Goal: Task Accomplishment & Management: Manage account settings

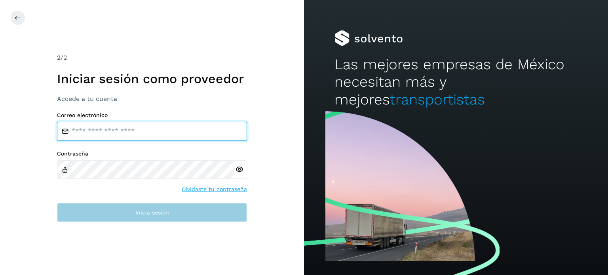
type input "**********"
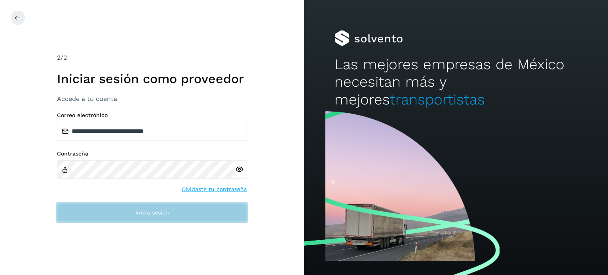
click at [131, 208] on button "Inicia sesión" at bounding box center [152, 212] width 190 height 19
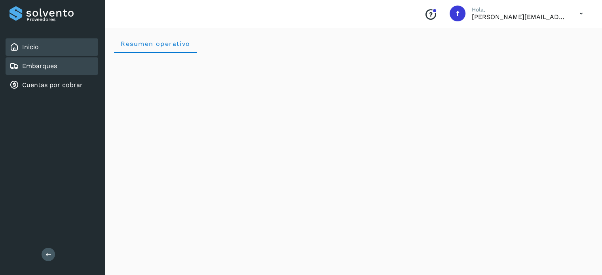
click at [45, 67] on link "Embarques" at bounding box center [39, 66] width 35 height 8
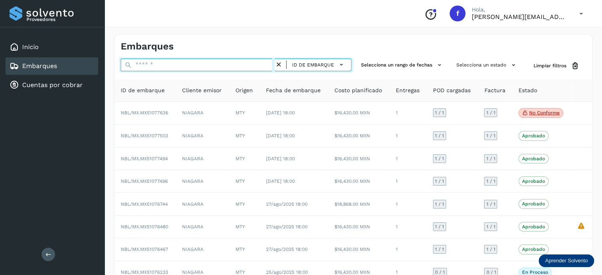
click at [206, 59] on input "text" at bounding box center [198, 65] width 154 height 13
paste input "********"
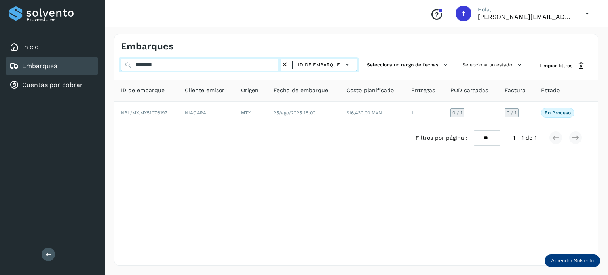
type input "********"
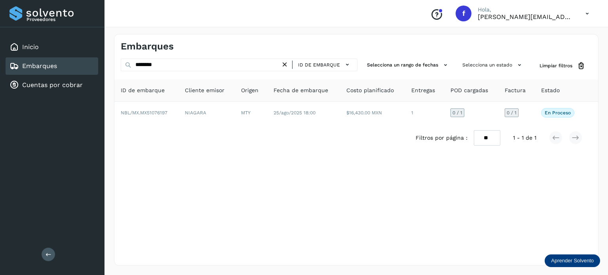
click at [285, 66] on icon at bounding box center [284, 65] width 8 height 8
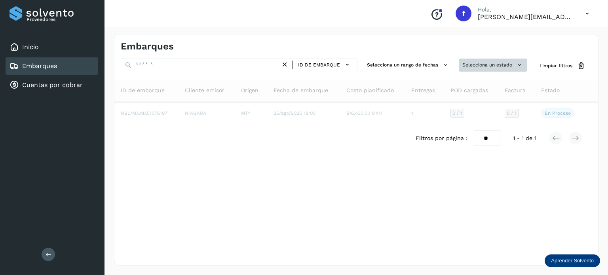
click at [511, 63] on button "Selecciona un estado" at bounding box center [493, 65] width 68 height 13
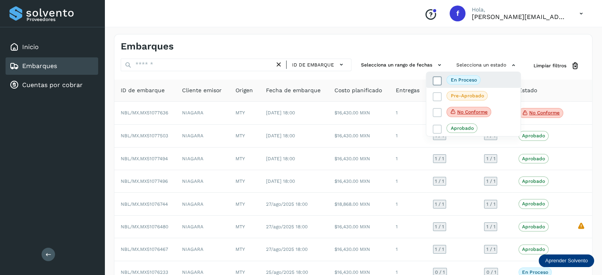
click at [471, 81] on p "En proceso" at bounding box center [463, 80] width 26 height 6
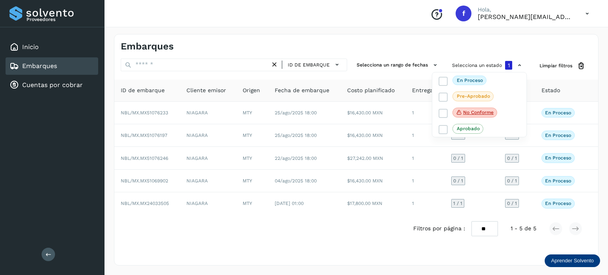
click at [165, 112] on div at bounding box center [304, 137] width 608 height 275
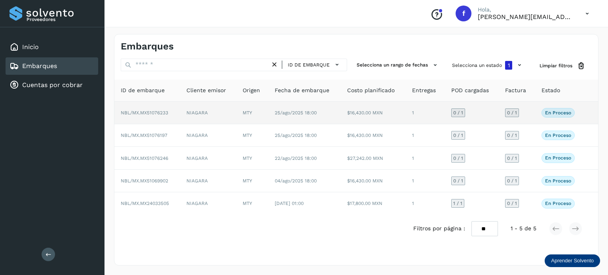
click at [150, 112] on span "NBL/MX.MX51076233" at bounding box center [144, 113] width 47 height 6
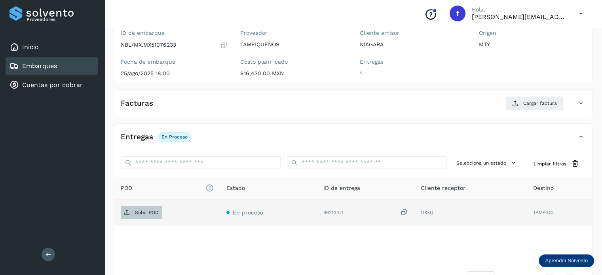
scroll to position [79, 0]
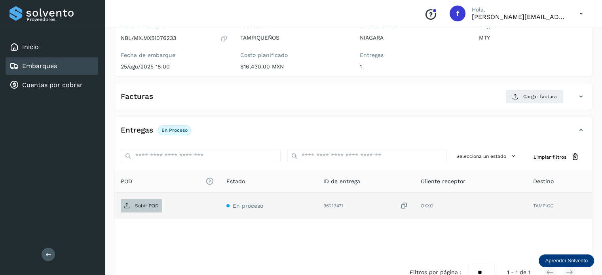
click at [137, 211] on span "Subir POD" at bounding box center [141, 205] width 41 height 13
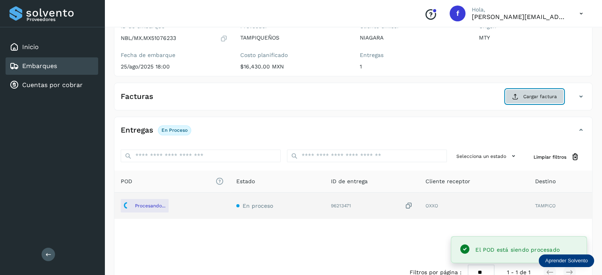
click at [535, 100] on button "Cargar factura" at bounding box center [534, 96] width 58 height 14
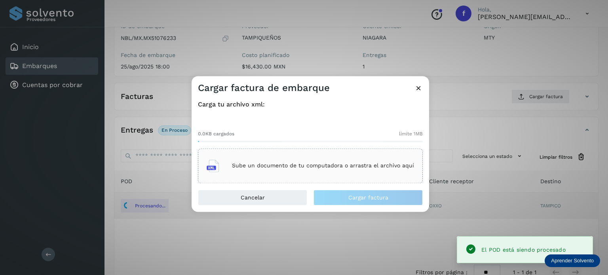
click at [269, 162] on div "Sube un documento de tu computadora o arrastra el archivo aquí" at bounding box center [309, 165] width 207 height 21
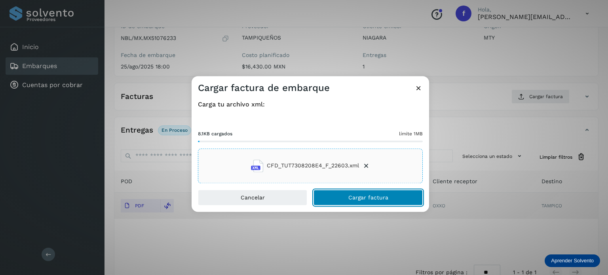
click at [380, 204] on button "Cargar factura" at bounding box center [367, 197] width 109 height 16
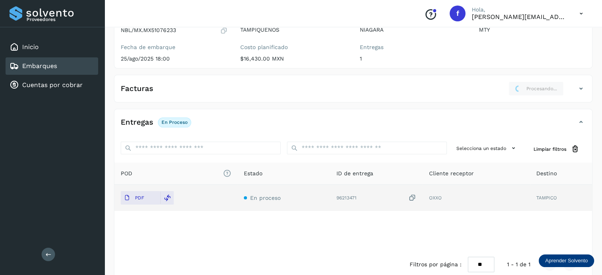
scroll to position [100, 0]
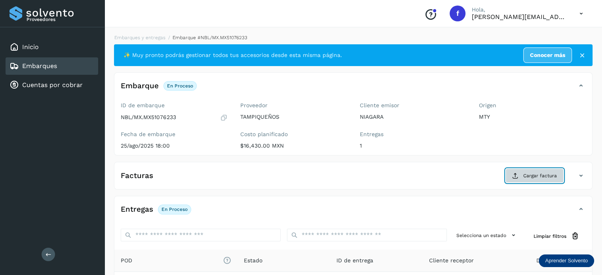
click at [529, 174] on span "Cargar factura" at bounding box center [540, 175] width 34 height 7
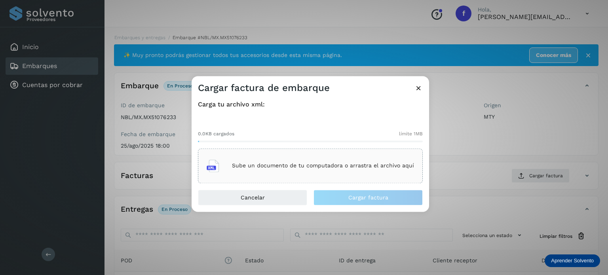
click at [275, 166] on p "Sube un documento de tu computadora o arrastra el archivo aquí" at bounding box center [323, 166] width 182 height 7
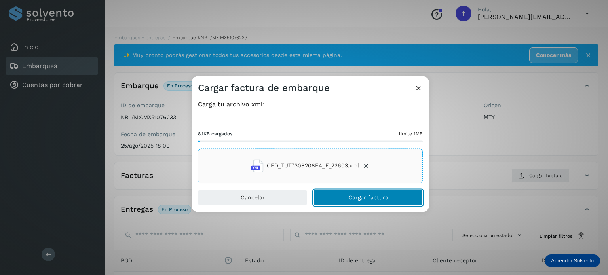
click at [361, 203] on button "Cargar factura" at bounding box center [367, 197] width 109 height 16
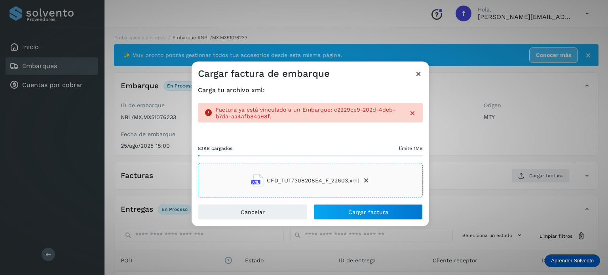
click at [416, 74] on icon at bounding box center [418, 73] width 8 height 8
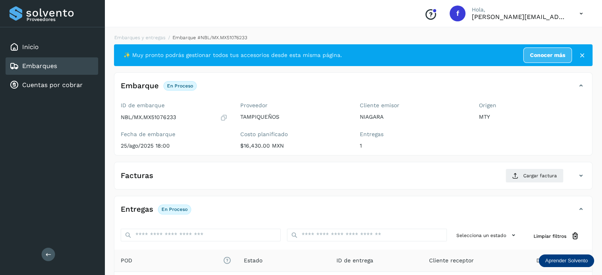
click at [55, 67] on link "Embarques" at bounding box center [39, 66] width 35 height 8
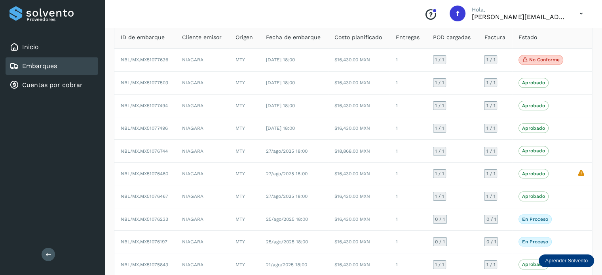
scroll to position [10, 0]
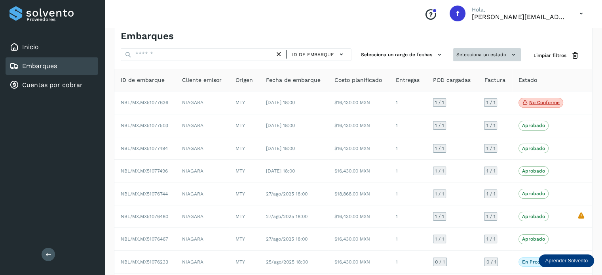
click at [479, 58] on button "Selecciona un estado" at bounding box center [487, 54] width 68 height 13
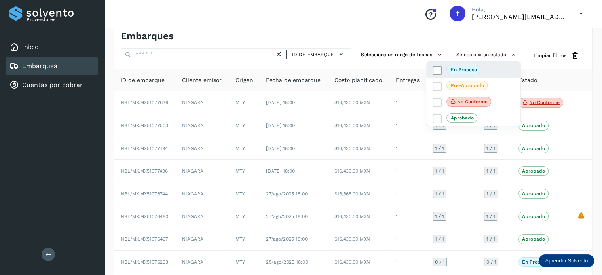
click at [466, 71] on p "En proceso" at bounding box center [463, 70] width 26 height 6
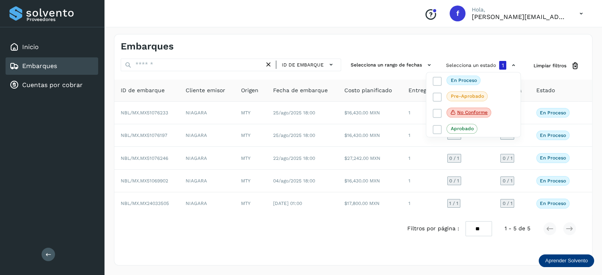
scroll to position [0, 0]
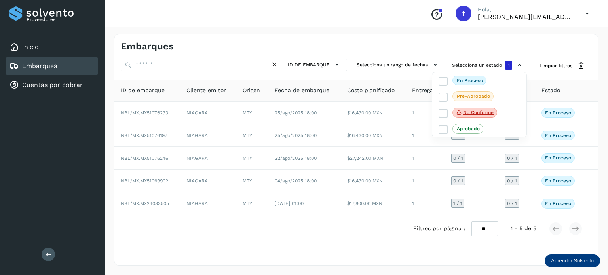
click at [324, 237] on div at bounding box center [304, 137] width 608 height 275
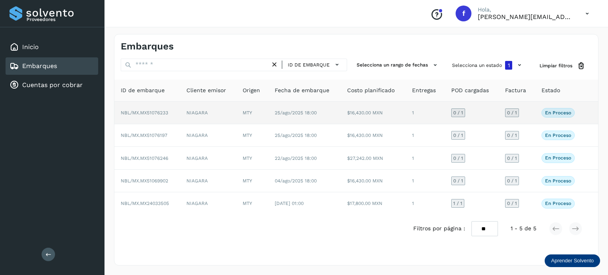
click at [143, 113] on span "NBL/MX.MX51076233" at bounding box center [144, 113] width 47 height 6
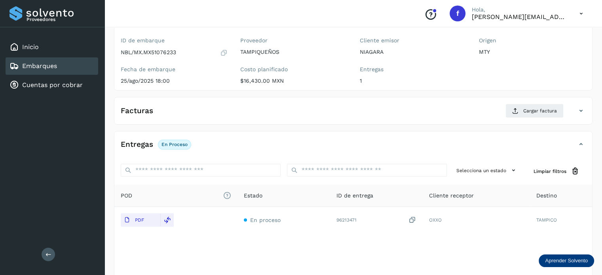
scroll to position [79, 0]
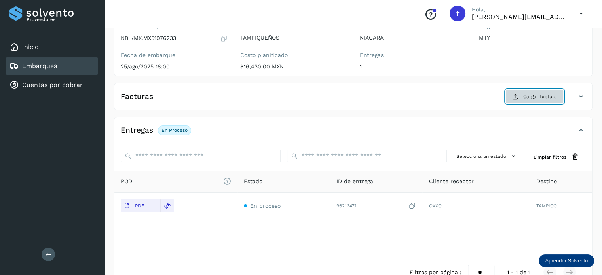
click at [527, 100] on button "Cargar factura" at bounding box center [534, 96] width 58 height 14
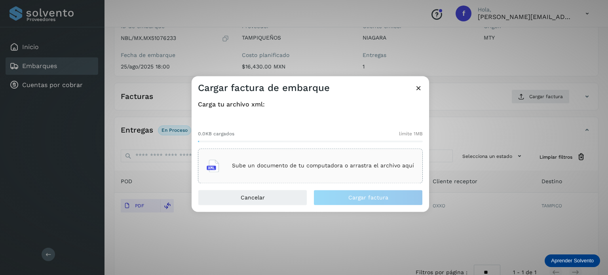
click at [191, 161] on div "Carga tu archivo xml: 0.0KB cargados límite 1MB Sube un documento de tu computa…" at bounding box center [309, 141] width 237 height 95
click at [208, 157] on div "Sube un documento de tu computadora o arrastra el archivo aquí" at bounding box center [310, 165] width 225 height 35
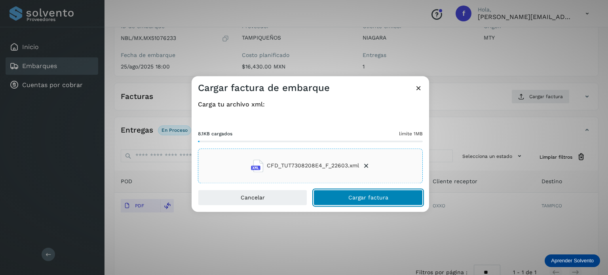
click at [405, 193] on button "Cargar factura" at bounding box center [367, 197] width 109 height 16
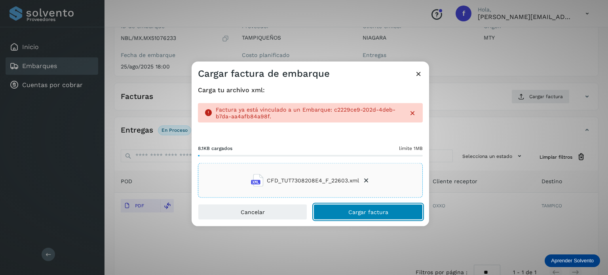
click at [365, 213] on span "Cargar factura" at bounding box center [368, 212] width 40 height 6
click at [336, 208] on button "Cargar factura" at bounding box center [367, 212] width 109 height 16
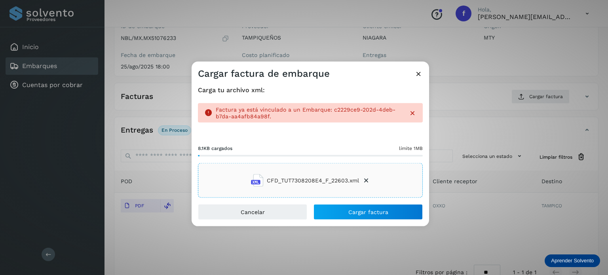
click at [420, 80] on div "Cargar factura de embarque Carga tu archivo xml: Factura ya está vinculado a un…" at bounding box center [309, 143] width 237 height 165
click at [422, 79] on div "Cargar factura de embarque Carga tu archivo xml: Factura ya está vinculado a un…" at bounding box center [309, 143] width 237 height 165
drag, startPoint x: 422, startPoint y: 79, endPoint x: 420, endPoint y: 76, distance: 4.2
click at [422, 79] on div "Cargar factura de embarque" at bounding box center [309, 70] width 237 height 18
click at [418, 72] on icon at bounding box center [418, 73] width 8 height 8
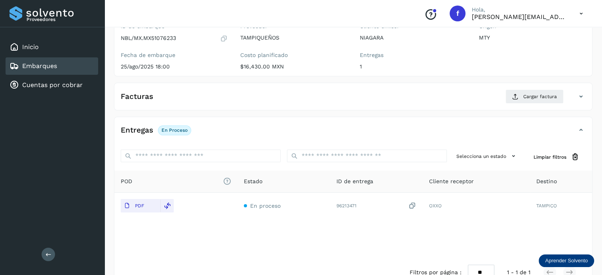
click at [579, 96] on icon at bounding box center [580, 96] width 9 height 9
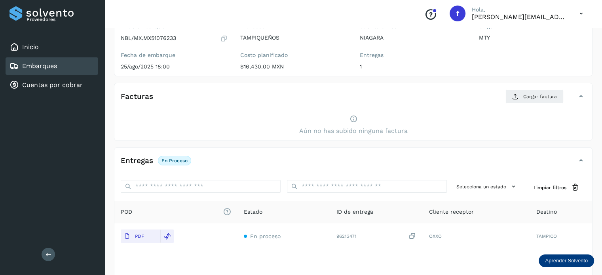
click at [42, 71] on div "Embarques" at bounding box center [52, 65] width 93 height 17
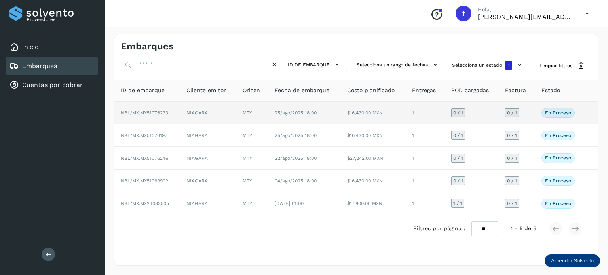
click at [146, 109] on td "NBL/MX.MX51076233" at bounding box center [147, 113] width 66 height 23
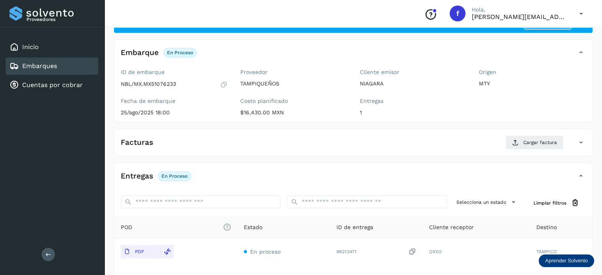
scroll to position [79, 0]
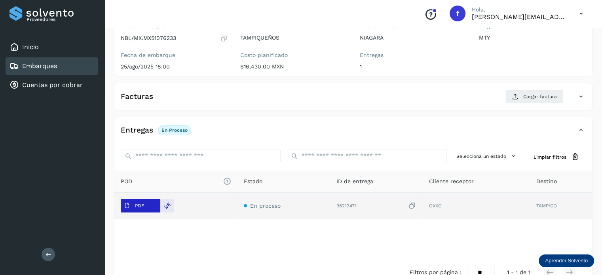
click at [155, 201] on button "PDF" at bounding box center [141, 205] width 40 height 13
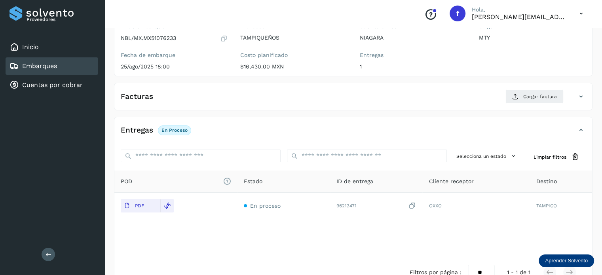
click at [55, 65] on link "Embarques" at bounding box center [39, 66] width 35 height 8
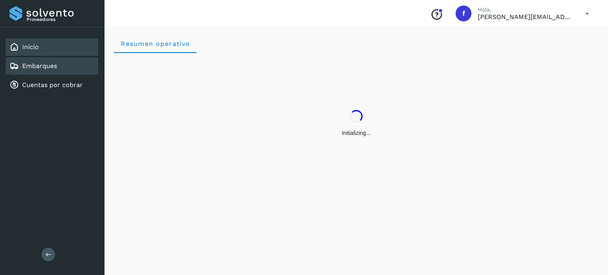
click at [55, 68] on link "Embarques" at bounding box center [39, 66] width 35 height 8
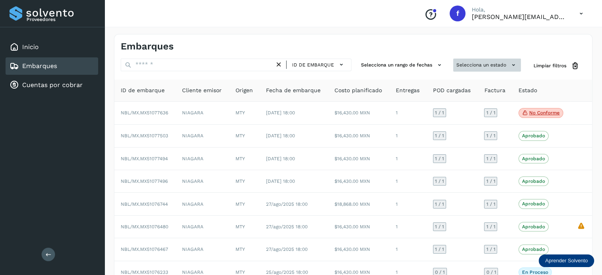
click at [473, 66] on button "Selecciona un estado" at bounding box center [487, 65] width 68 height 13
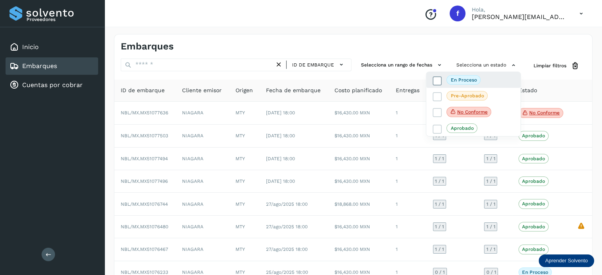
click at [447, 79] on span "En proceso" at bounding box center [463, 79] width 34 height 9
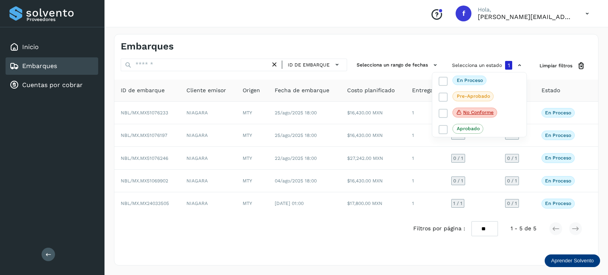
click at [275, 258] on div at bounding box center [304, 137] width 608 height 275
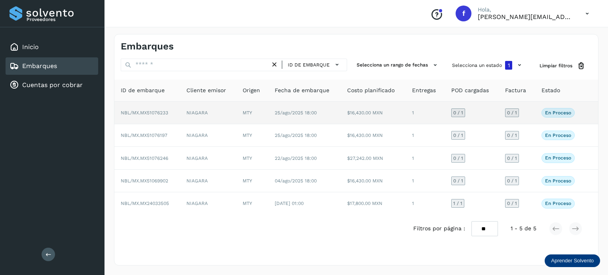
click at [152, 112] on span "NBL/MX.MX51076233" at bounding box center [144, 113] width 47 height 6
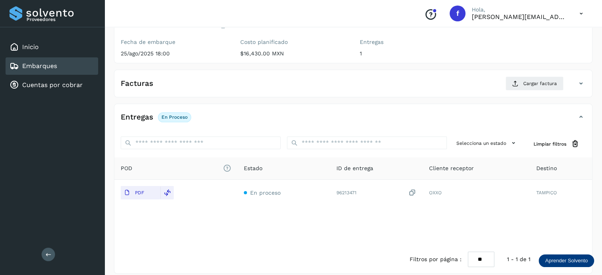
scroll to position [100, 0]
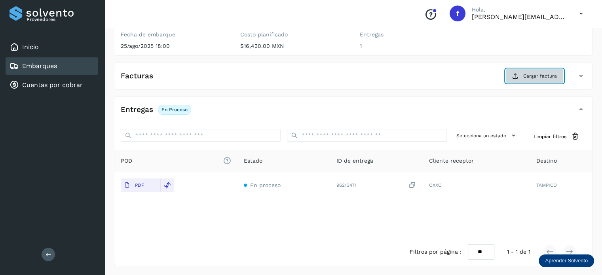
click at [509, 75] on button "Cargar factura" at bounding box center [534, 76] width 58 height 14
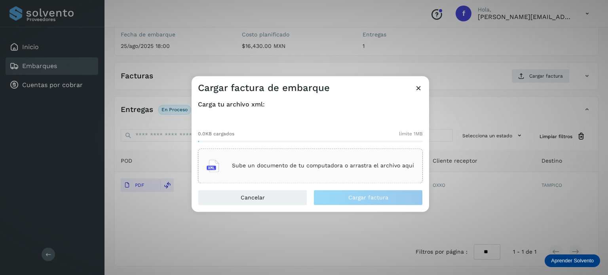
click at [275, 153] on div "Sube un documento de tu computadora o arrastra el archivo aquí" at bounding box center [310, 165] width 225 height 35
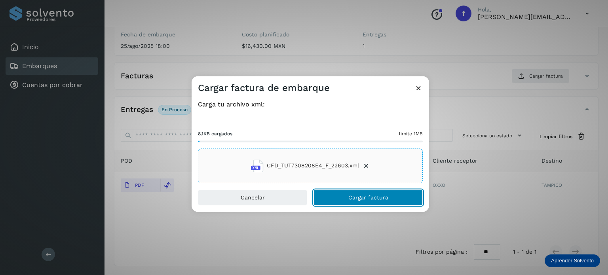
click at [373, 202] on button "Cargar factura" at bounding box center [367, 197] width 109 height 16
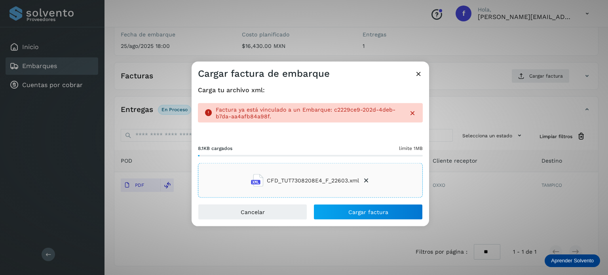
click at [417, 73] on icon at bounding box center [418, 73] width 8 height 8
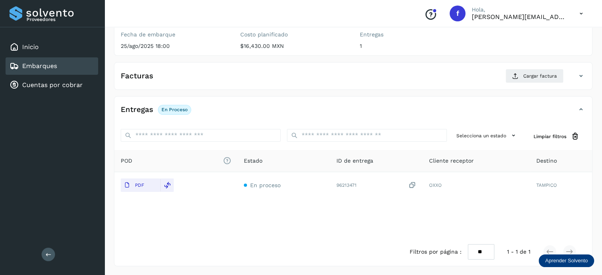
click at [75, 71] on div "Embarques" at bounding box center [52, 65] width 93 height 17
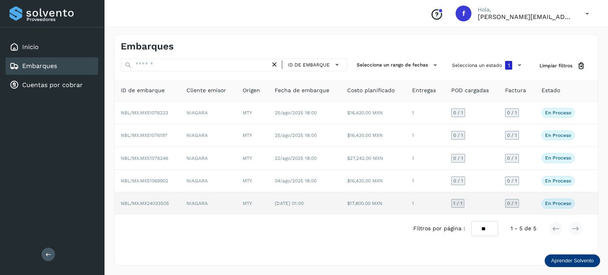
click at [165, 204] on span "NBL/MX.MX24033505" at bounding box center [145, 204] width 48 height 6
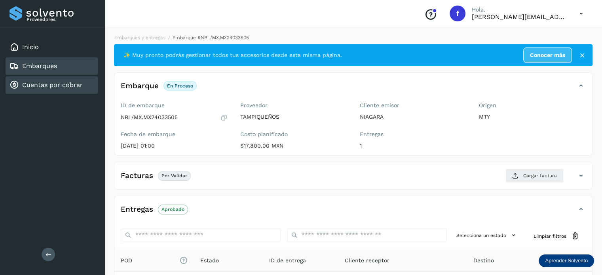
click at [51, 80] on div "Cuentas por cobrar" at bounding box center [45, 84] width 73 height 9
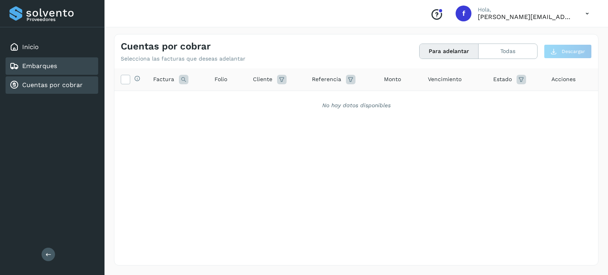
click at [42, 68] on link "Embarques" at bounding box center [39, 66] width 35 height 8
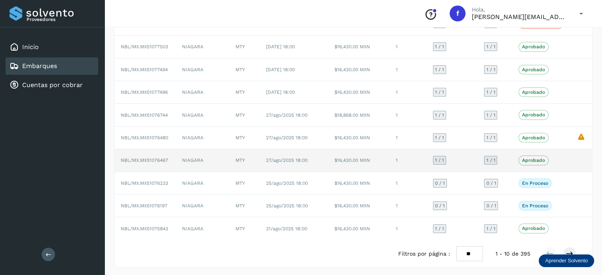
scroll to position [89, 0]
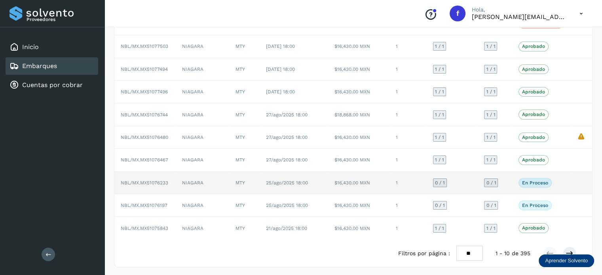
click at [170, 181] on td "NBL/MX.MX51076233" at bounding box center [144, 183] width 61 height 23
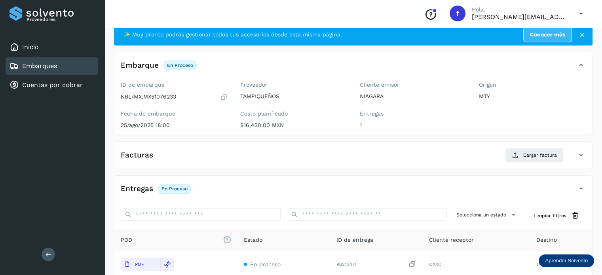
scroll to position [60, 0]
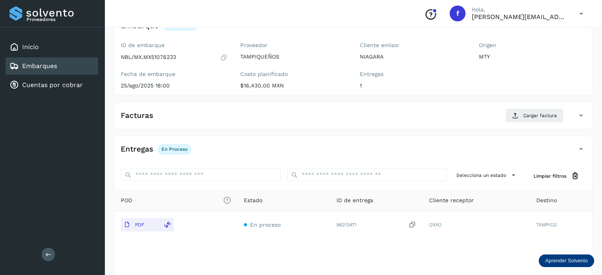
click at [577, 114] on icon at bounding box center [580, 115] width 9 height 9
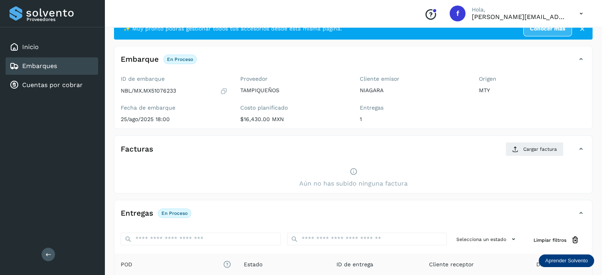
scroll to position [0, 0]
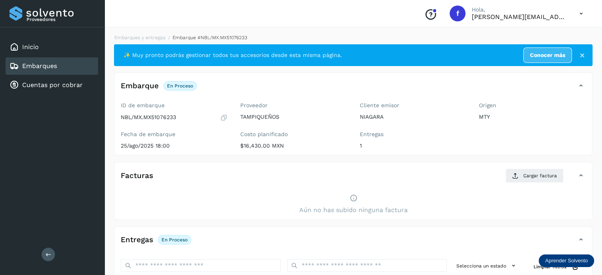
click at [581, 52] on icon at bounding box center [582, 55] width 8 height 8
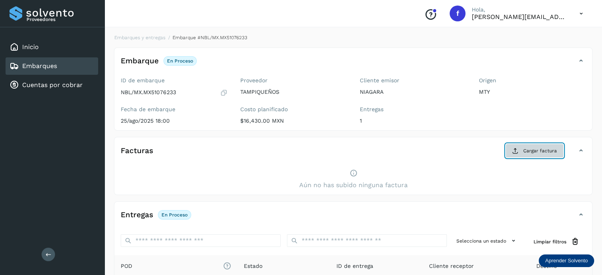
click at [519, 145] on button "Cargar factura" at bounding box center [534, 151] width 58 height 14
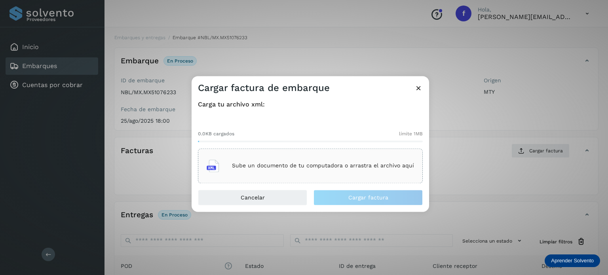
click at [416, 85] on icon at bounding box center [418, 88] width 8 height 8
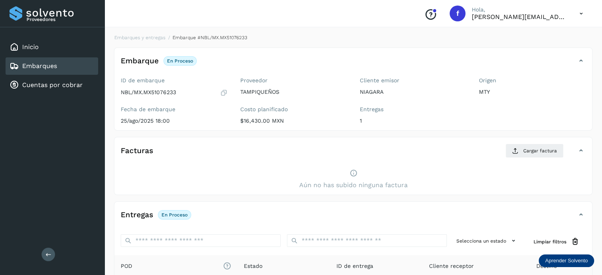
click at [36, 67] on link "Embarques" at bounding box center [39, 66] width 35 height 8
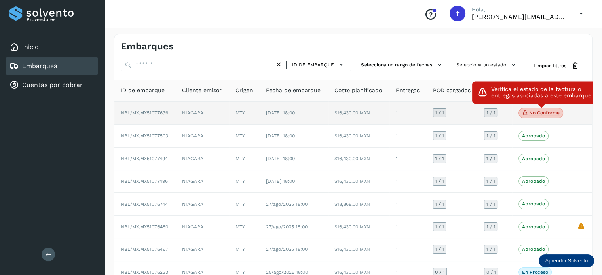
click at [531, 112] on p "No conforme" at bounding box center [544, 113] width 30 height 6
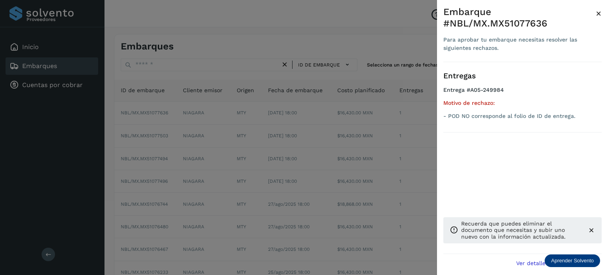
click at [596, 10] on span "×" at bounding box center [598, 13] width 6 height 11
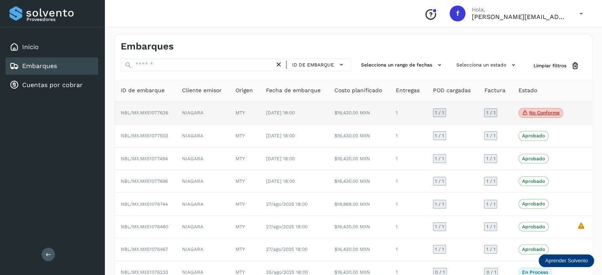
click at [137, 112] on span "NBL/MX.MX51077636" at bounding box center [144, 113] width 47 height 6
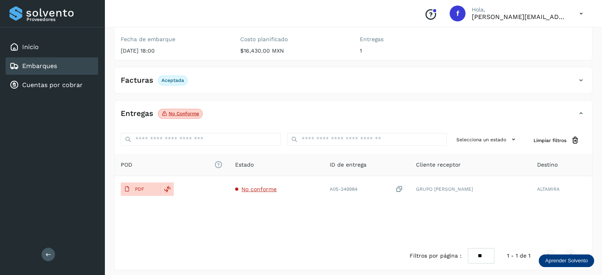
scroll to position [99, 0]
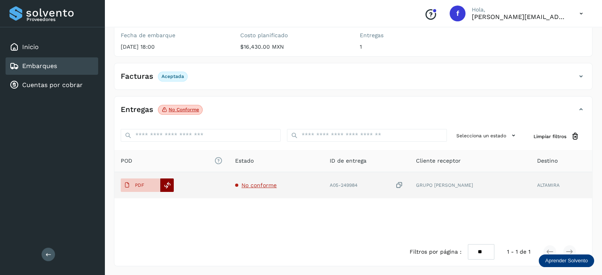
click at [165, 182] on icon at bounding box center [167, 185] width 7 height 7
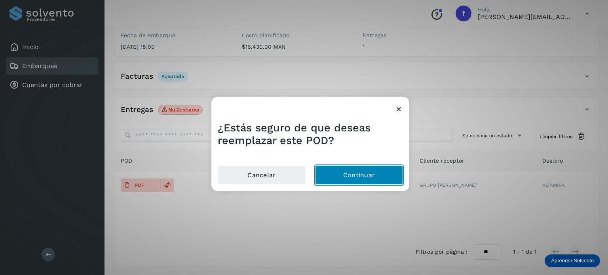
click at [325, 175] on button "Continuar" at bounding box center [359, 175] width 88 height 19
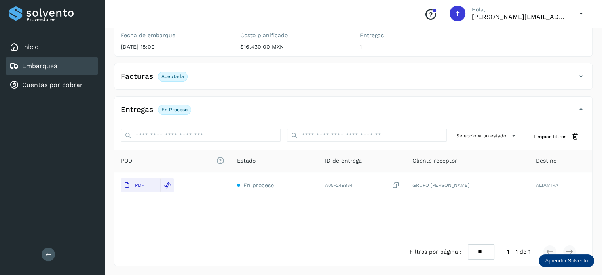
click at [53, 66] on link "Embarques" at bounding box center [39, 66] width 35 height 8
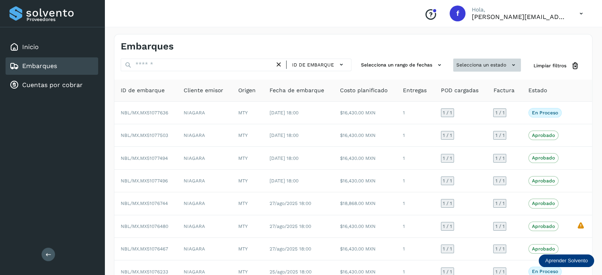
click at [492, 62] on button "Selecciona un estado" at bounding box center [487, 65] width 68 height 13
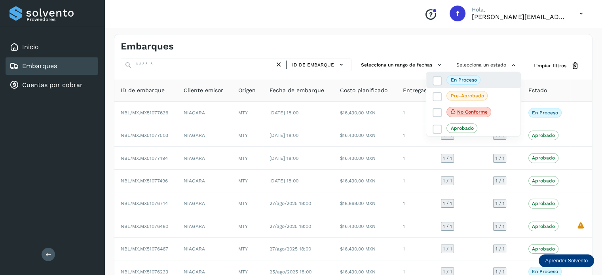
click at [483, 77] on div "En proceso" at bounding box center [473, 80] width 94 height 16
click at [465, 80] on p "En proceso" at bounding box center [463, 80] width 26 height 6
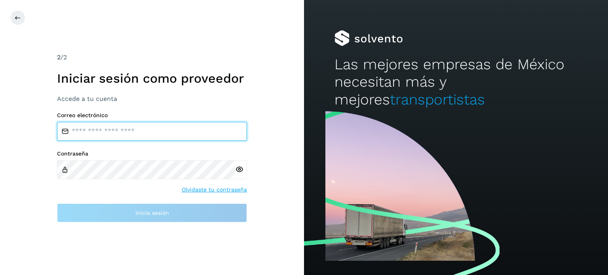
type input "**********"
